Goal: Navigation & Orientation: Find specific page/section

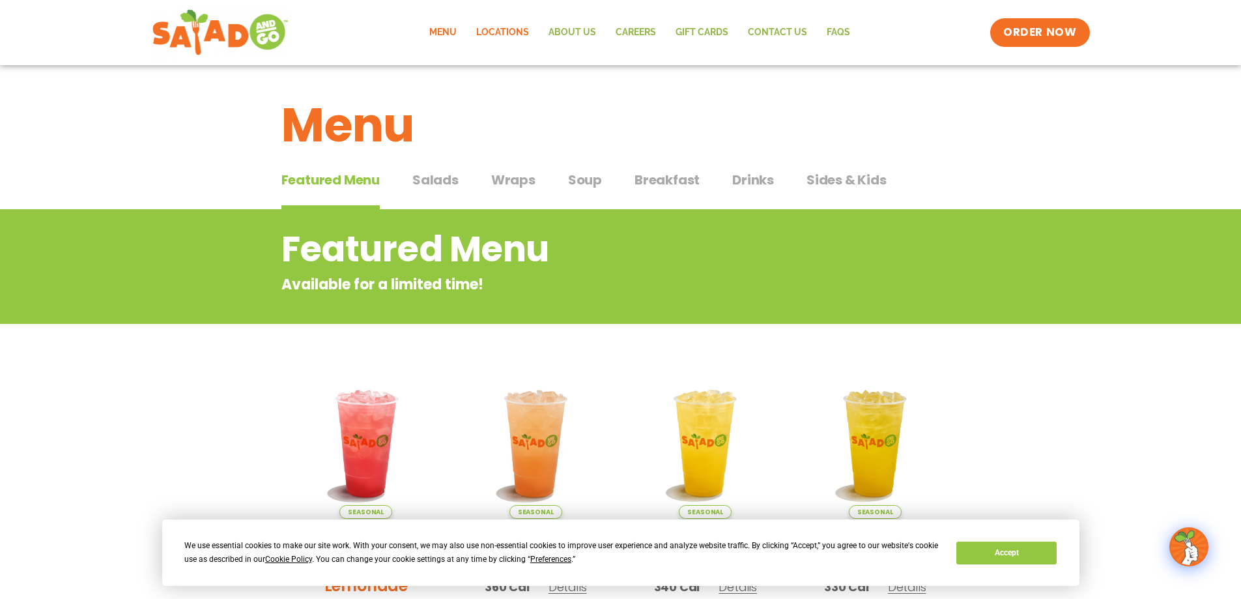
click at [504, 33] on link "Locations" at bounding box center [503, 33] width 72 height 30
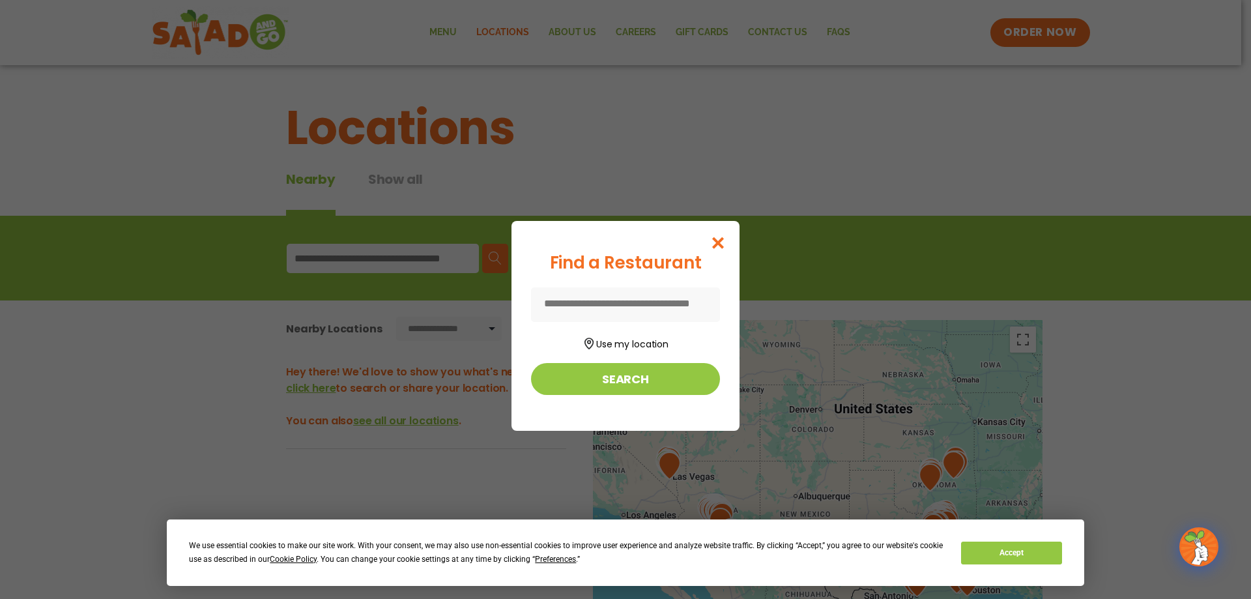
click at [568, 306] on input at bounding box center [625, 304] width 189 height 35
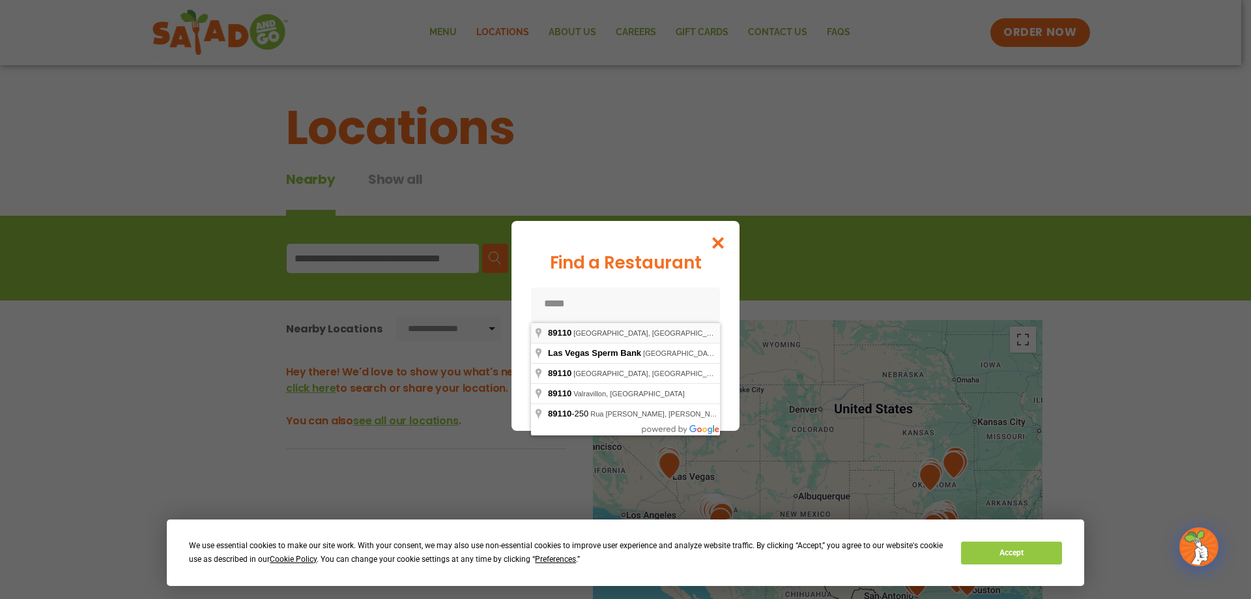
type input "**********"
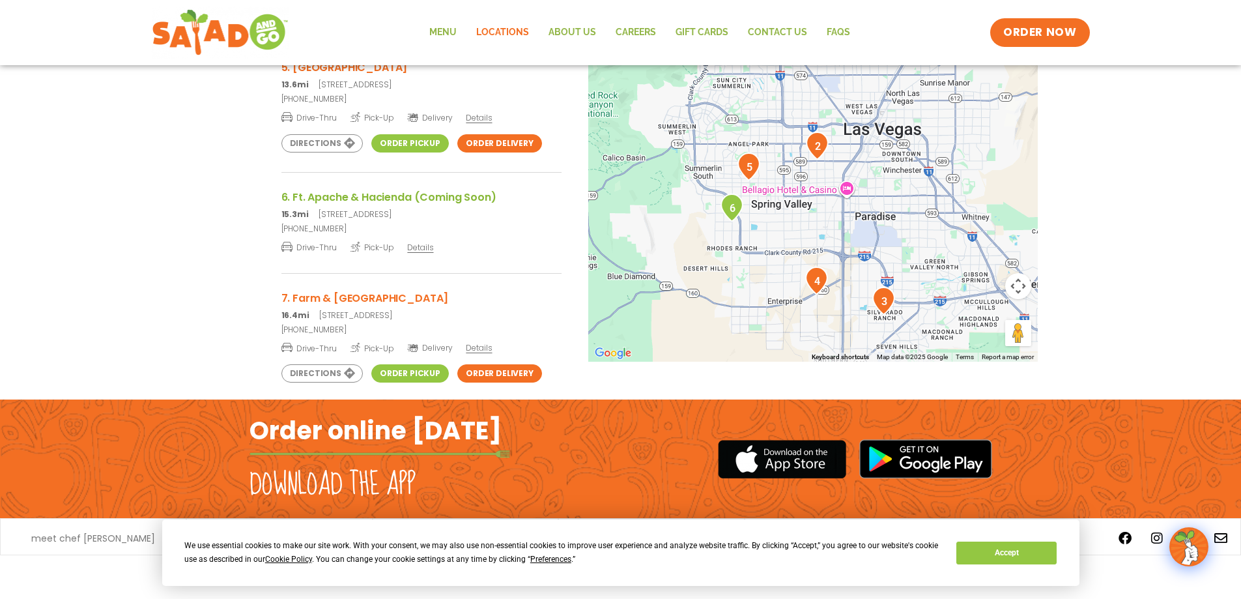
scroll to position [458, 0]
